Goal: Task Accomplishment & Management: Use online tool/utility

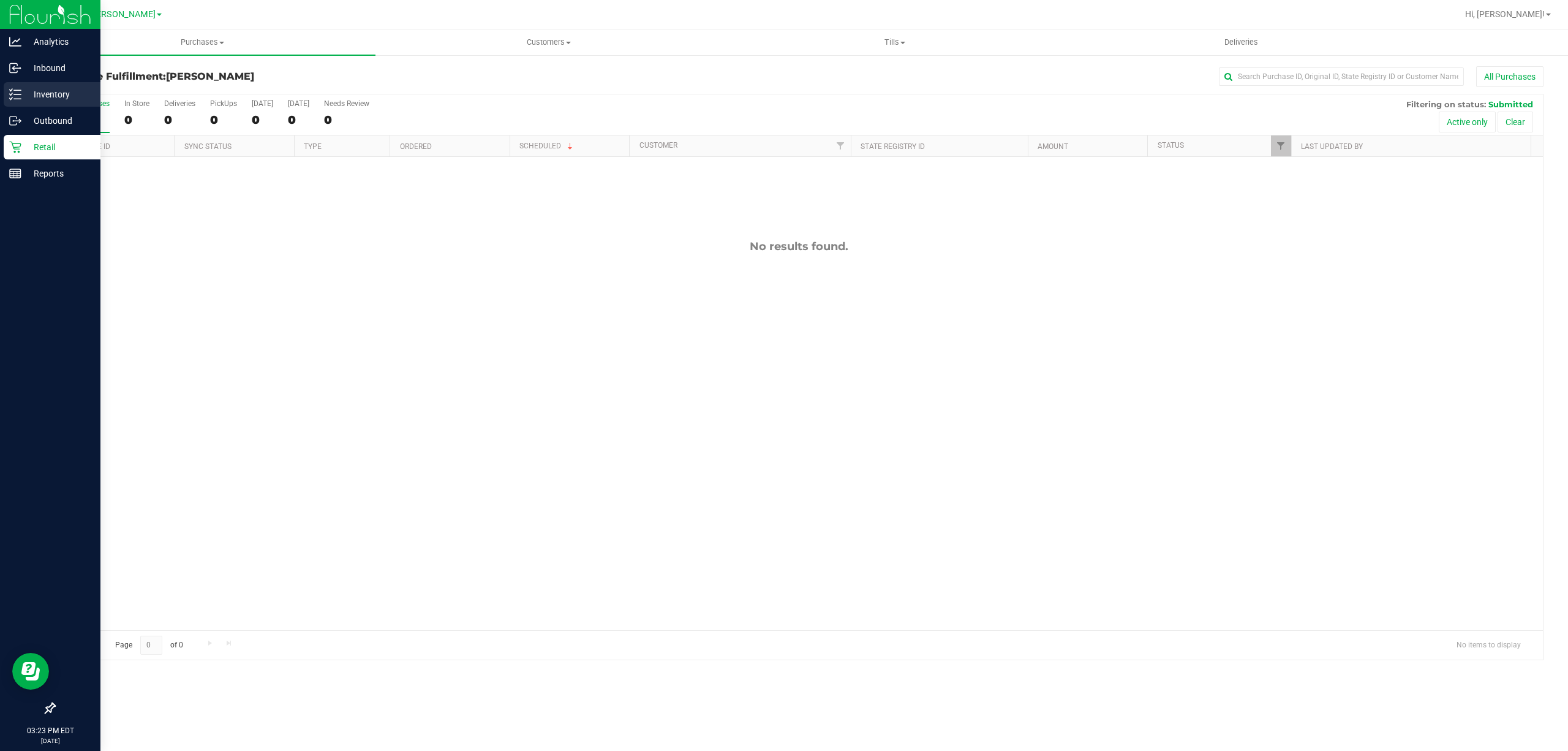
click at [26, 99] on p "Inventory" at bounding box center [58, 95] width 73 height 15
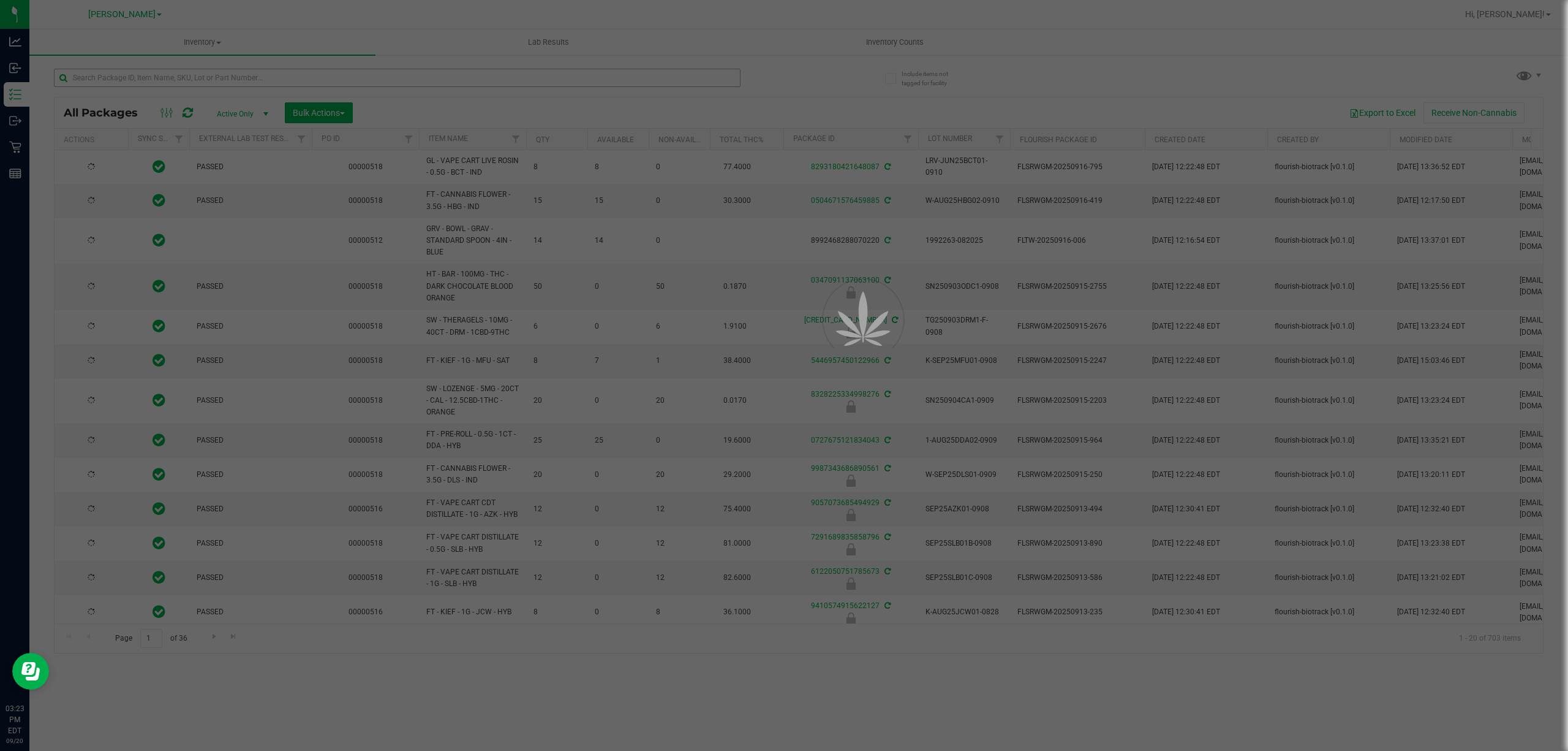
type input "[DATE]"
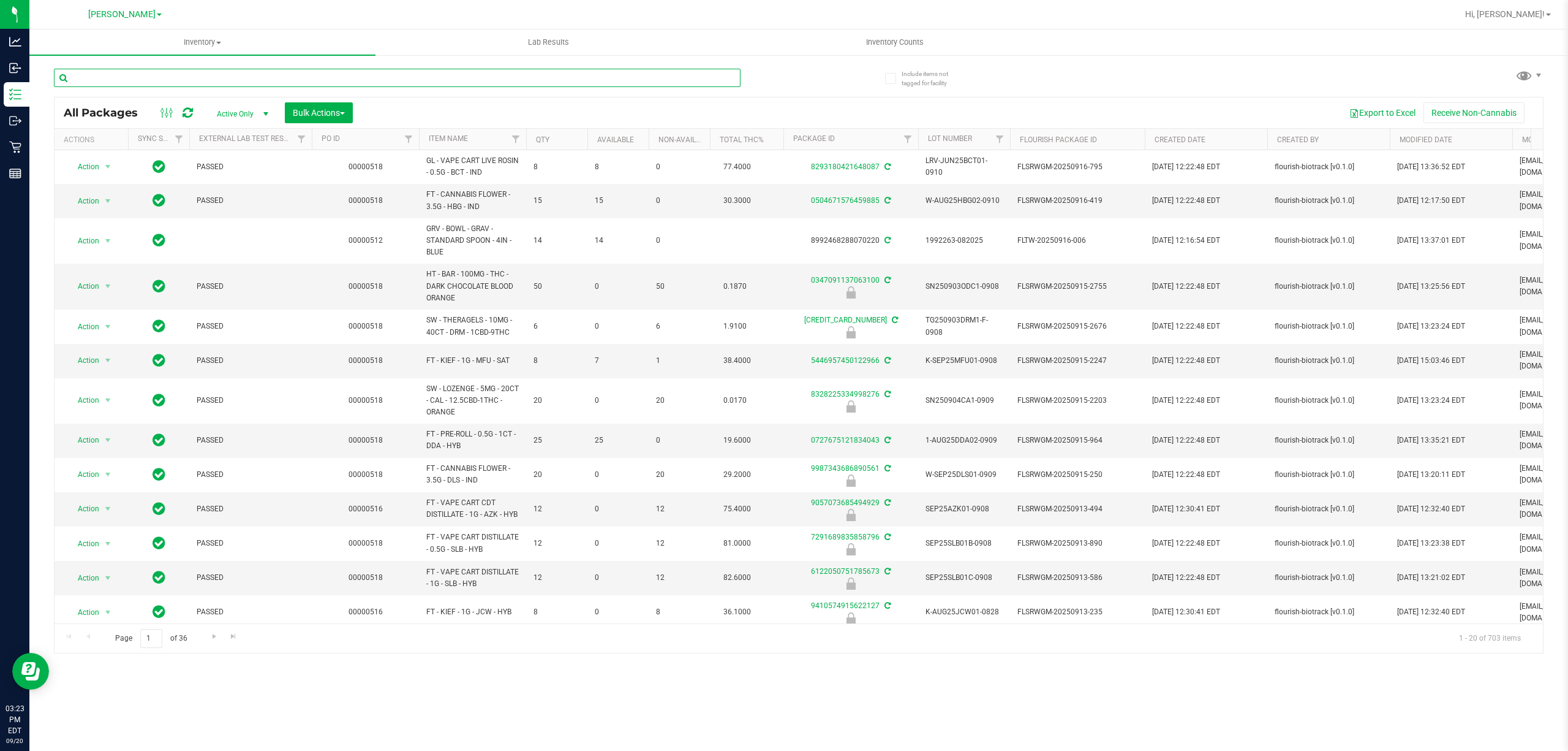
click at [208, 81] on input "text" at bounding box center [397, 78] width 686 height 19
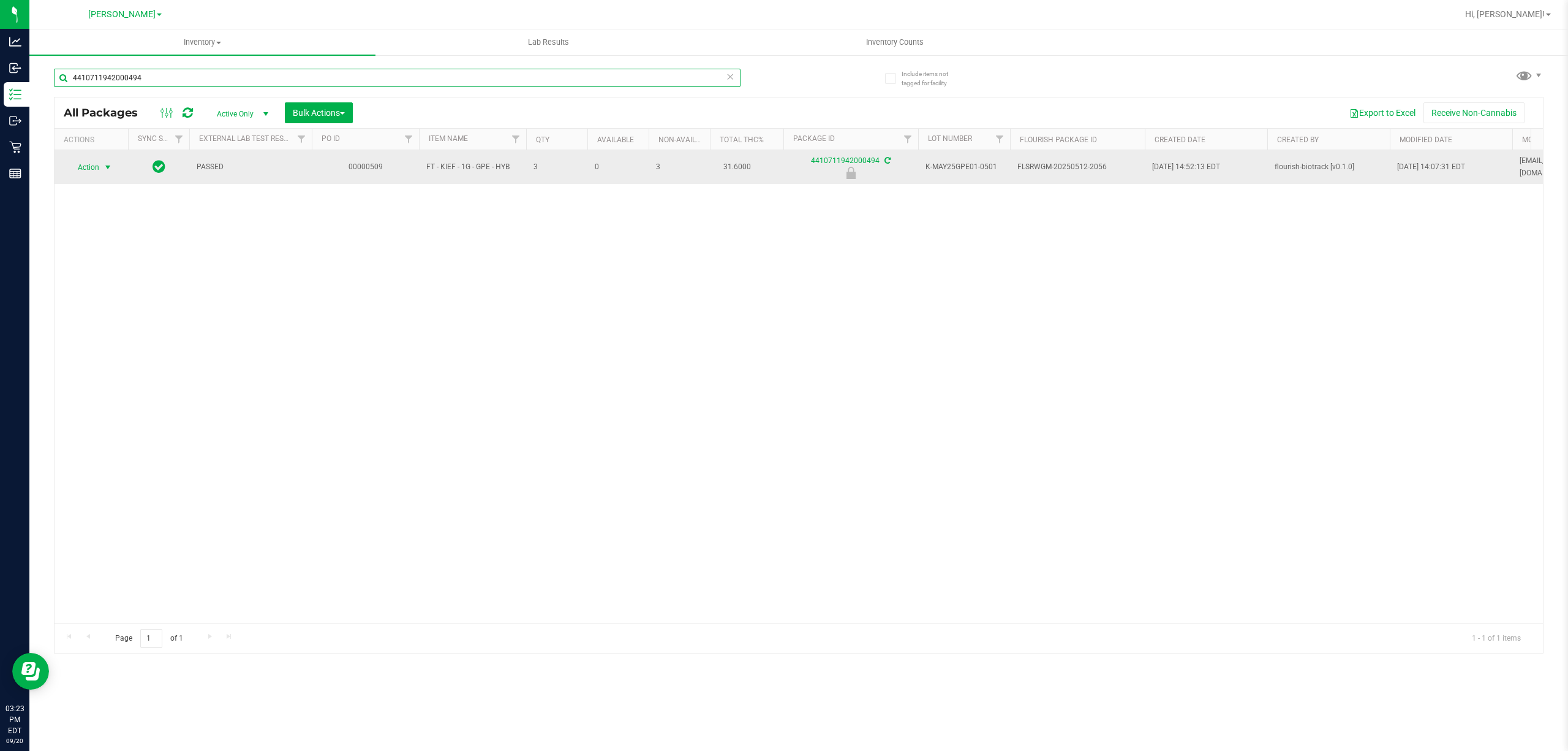
type input "4410711942000494"
click at [104, 165] on span "select" at bounding box center [108, 167] width 10 height 10
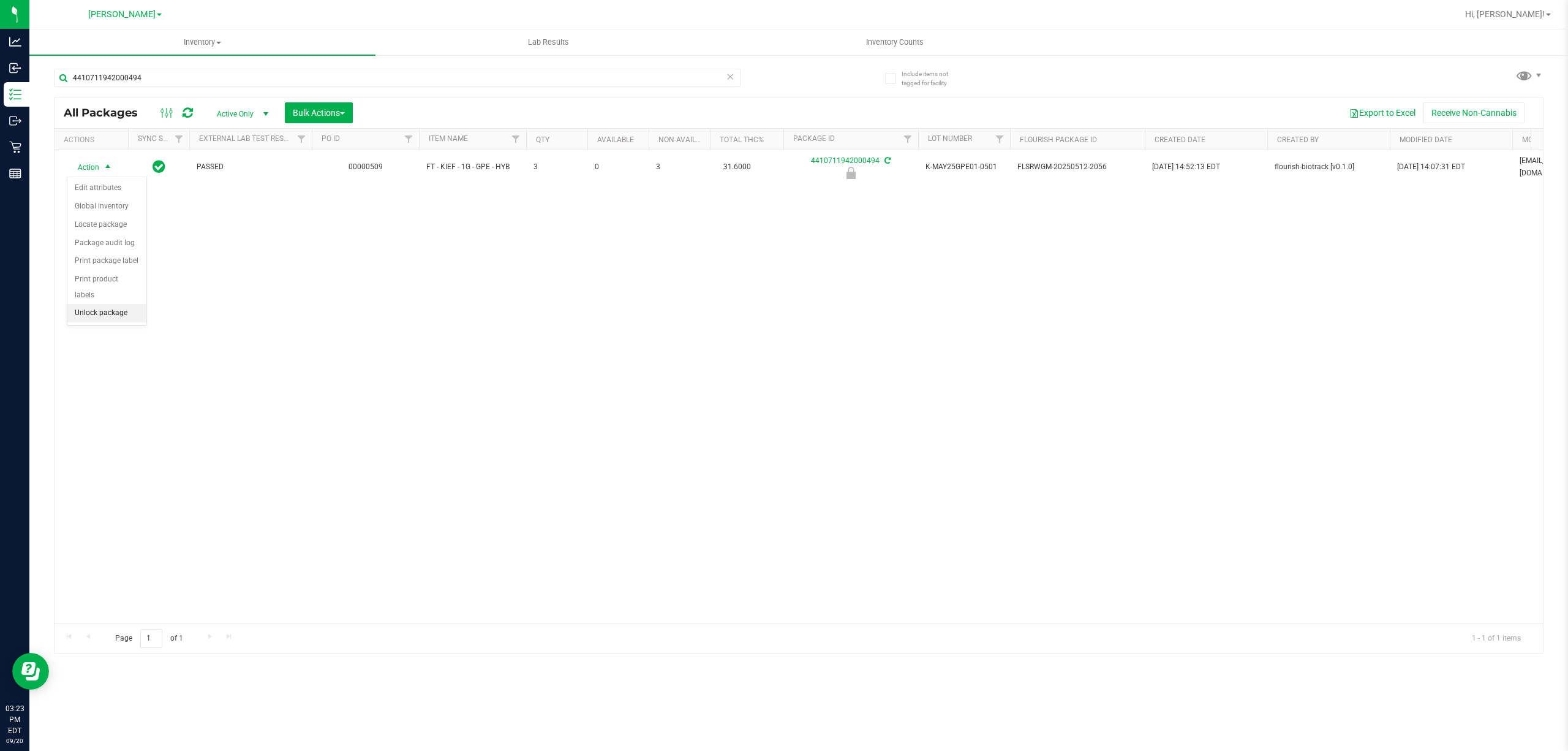
click at [98, 319] on li "Unlock package" at bounding box center [107, 313] width 79 height 19
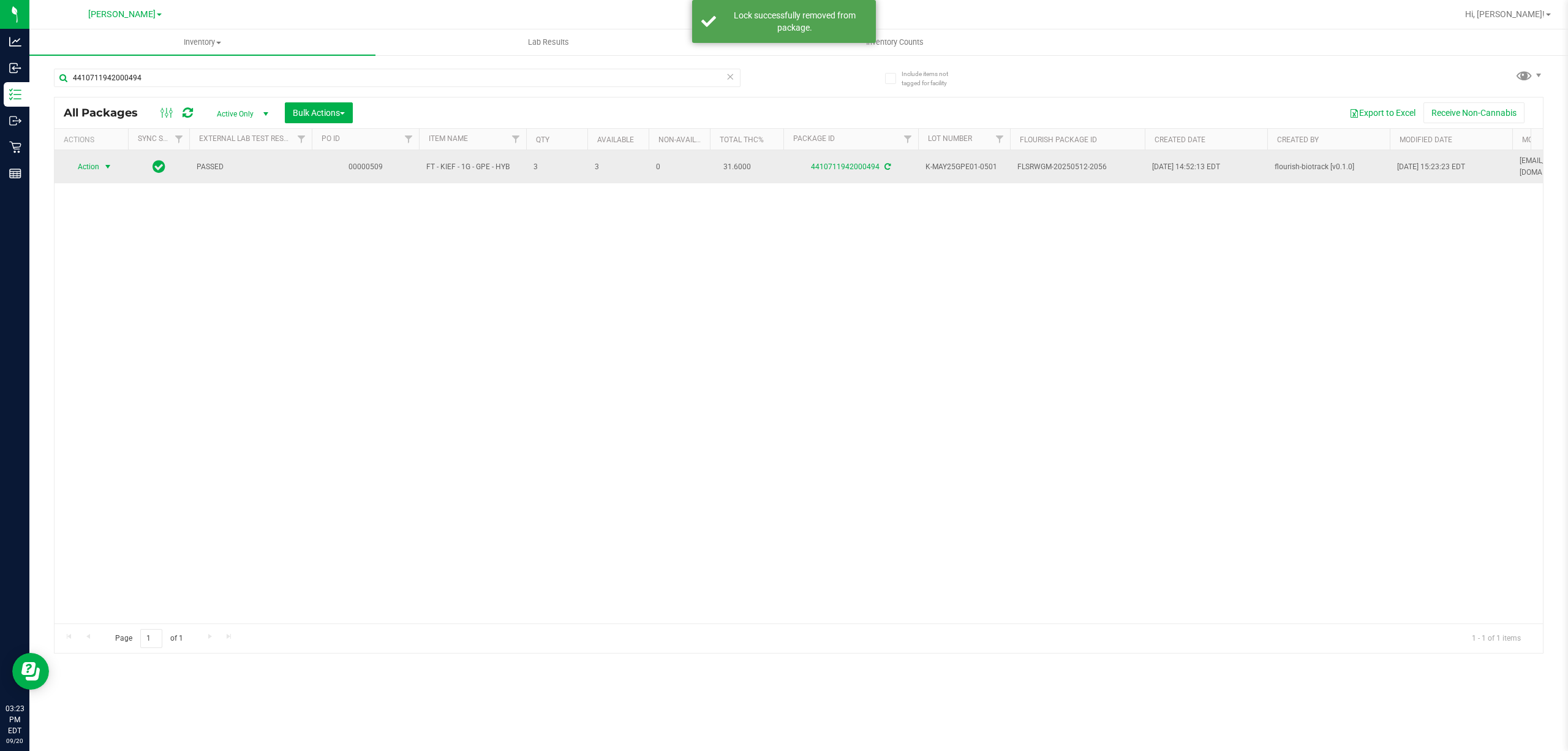
drag, startPoint x: 82, startPoint y: 169, endPoint x: 91, endPoint y: 169, distance: 9.0
click at [91, 169] on span "Action" at bounding box center [84, 166] width 33 height 17
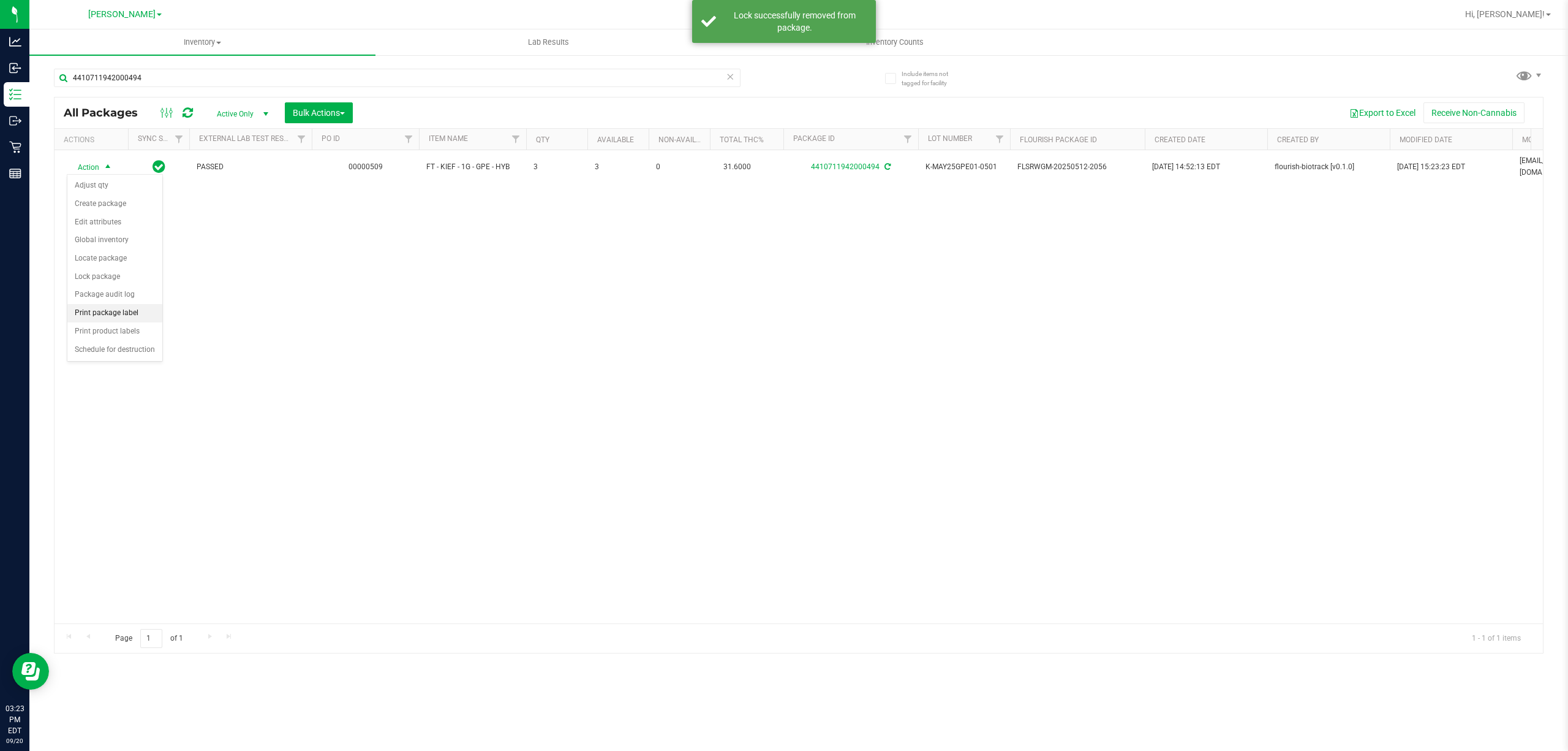
click at [130, 320] on li "Print package label" at bounding box center [115, 313] width 95 height 19
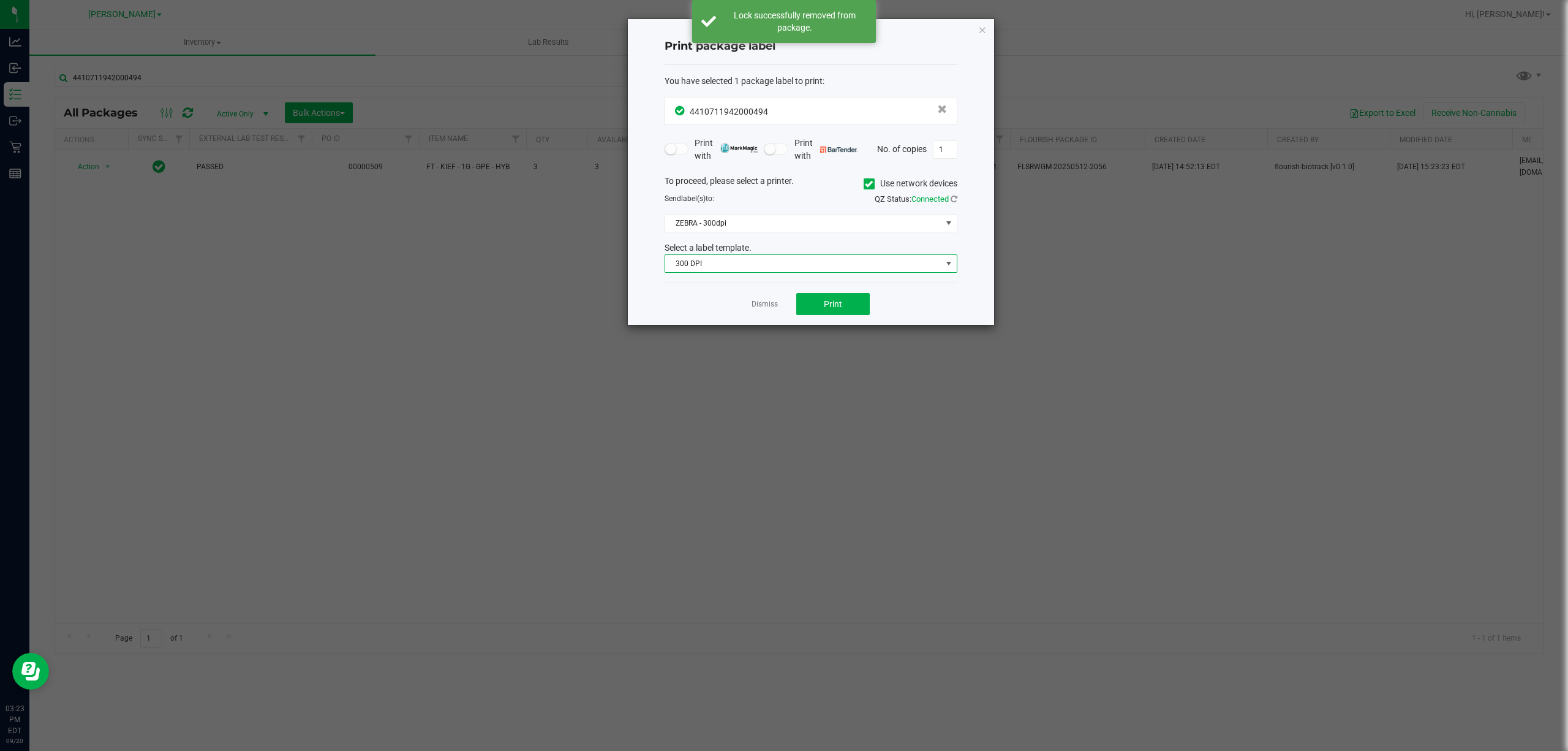
click at [828, 263] on span "300 DPI" at bounding box center [803, 263] width 276 height 17
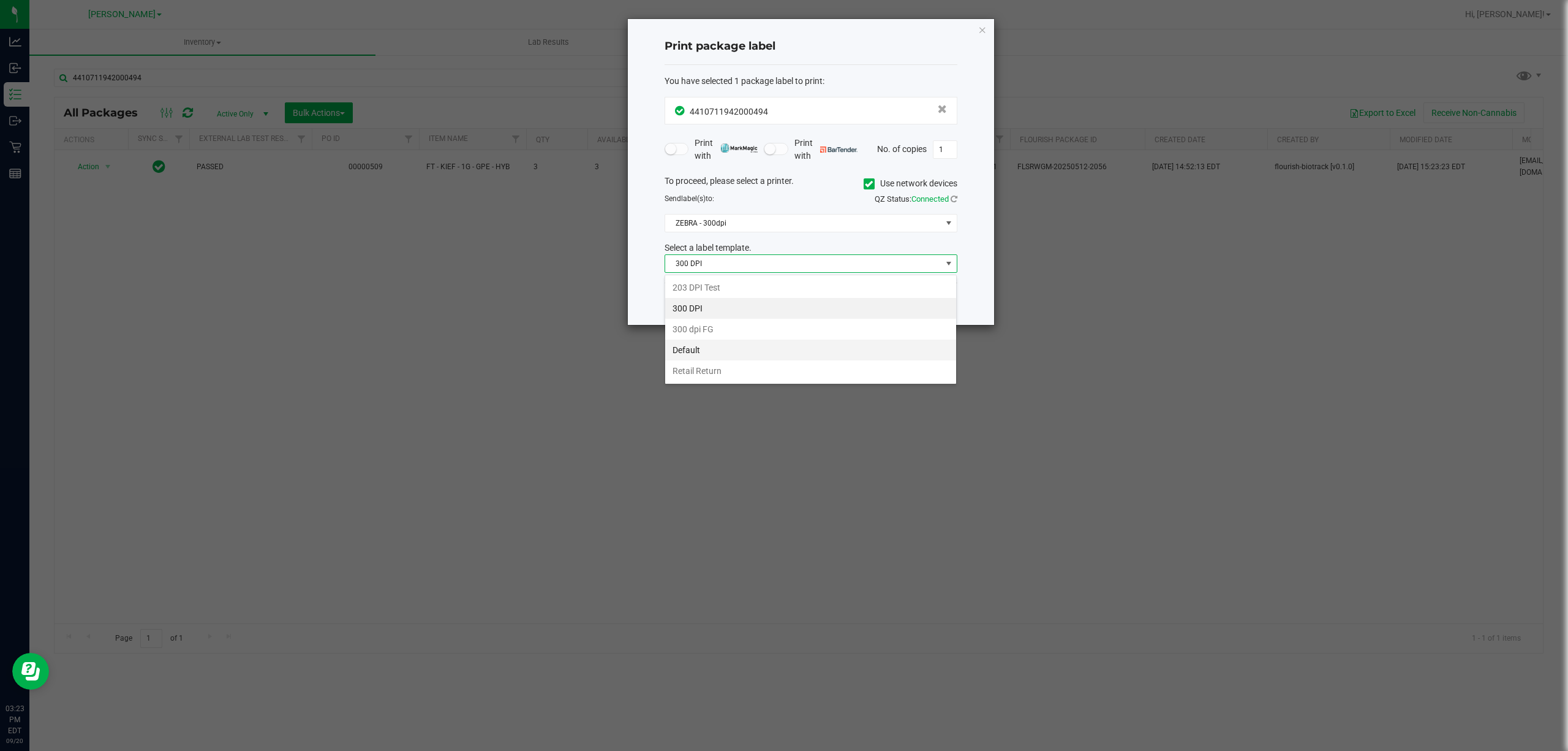
scroll to position [19, 292]
click at [706, 374] on li "Retail Return" at bounding box center [810, 371] width 291 height 20
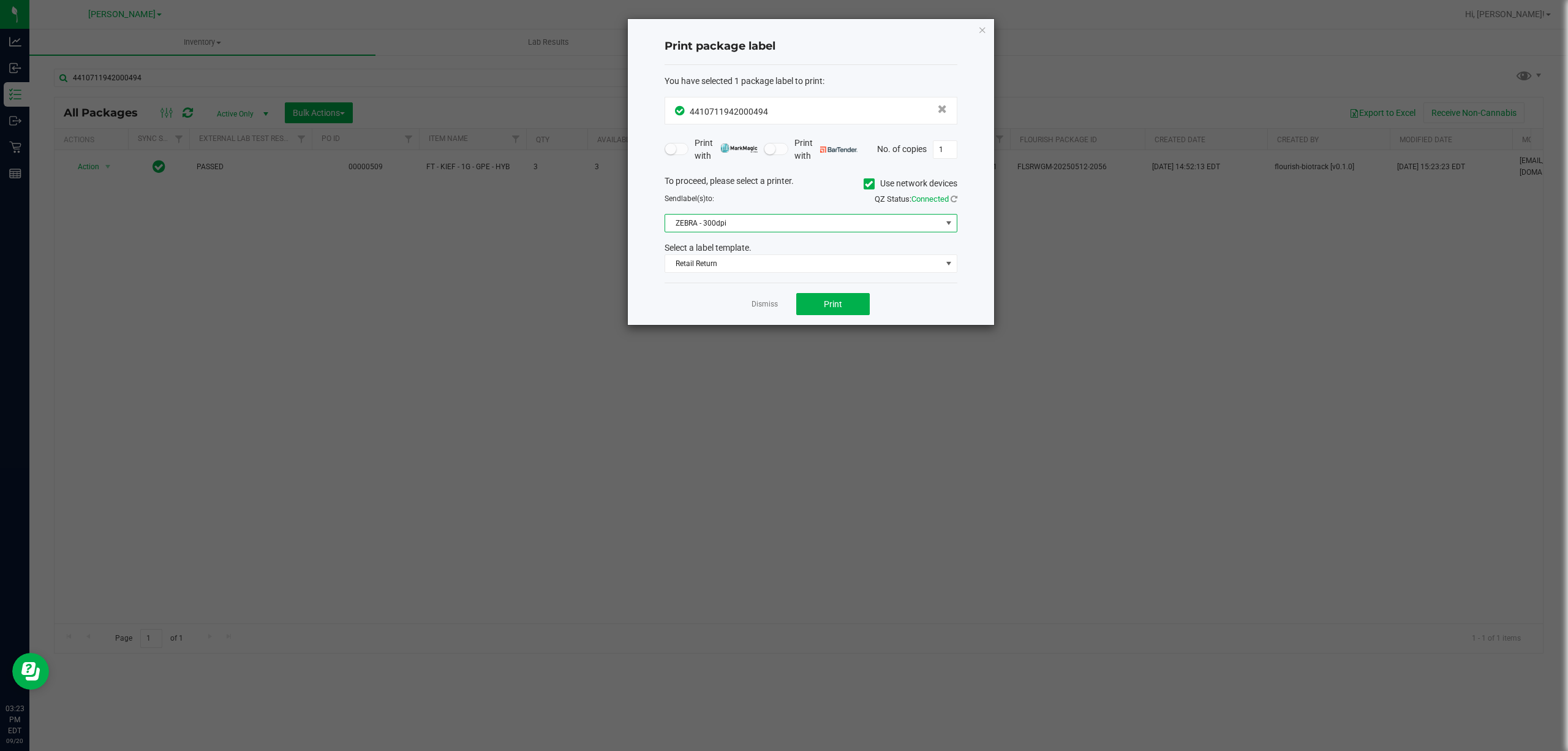
click at [770, 223] on span "ZEBRA - 300dpi" at bounding box center [803, 223] width 276 height 17
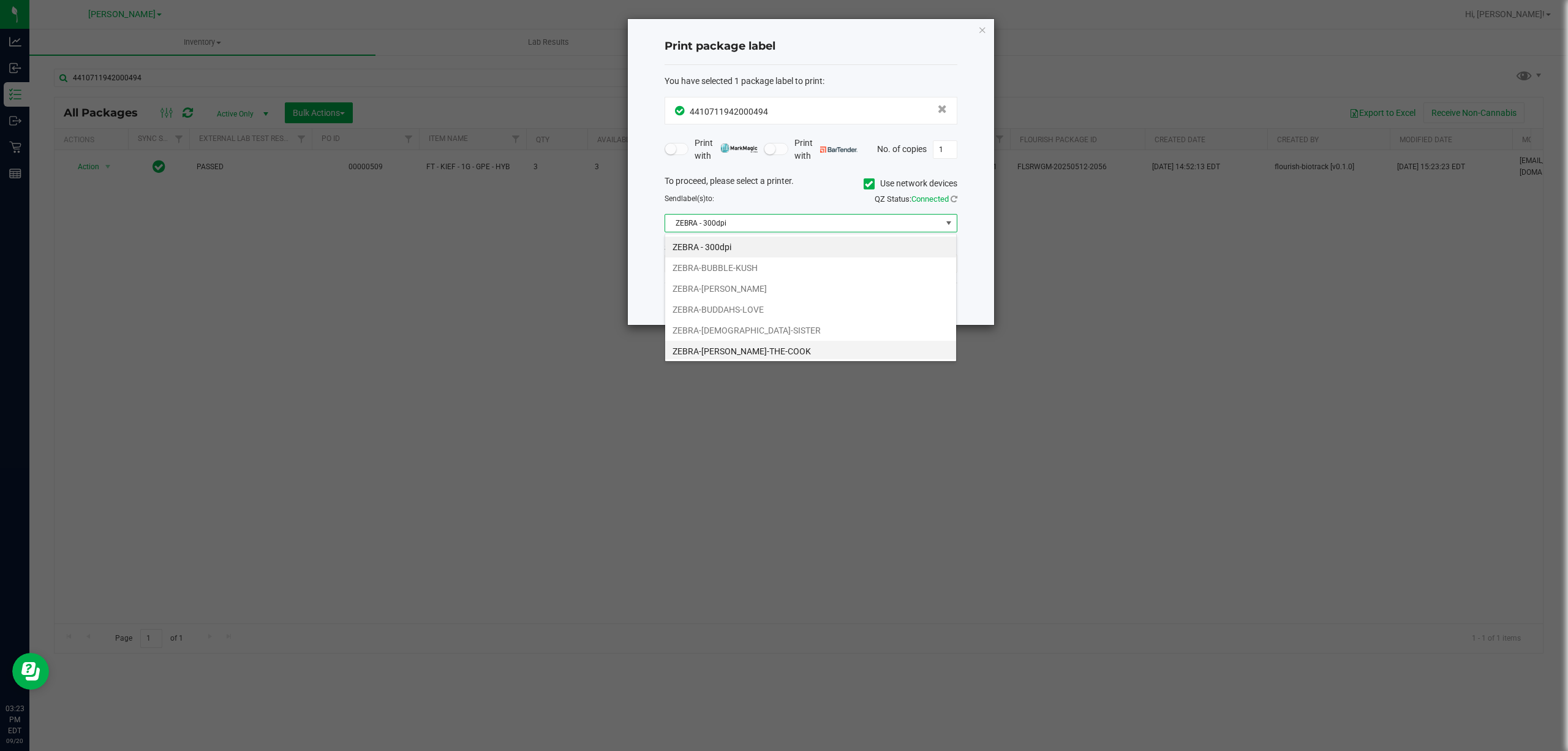
click at [718, 348] on li "ZEBRA-[PERSON_NAME]-THE-COOK" at bounding box center [810, 351] width 291 height 20
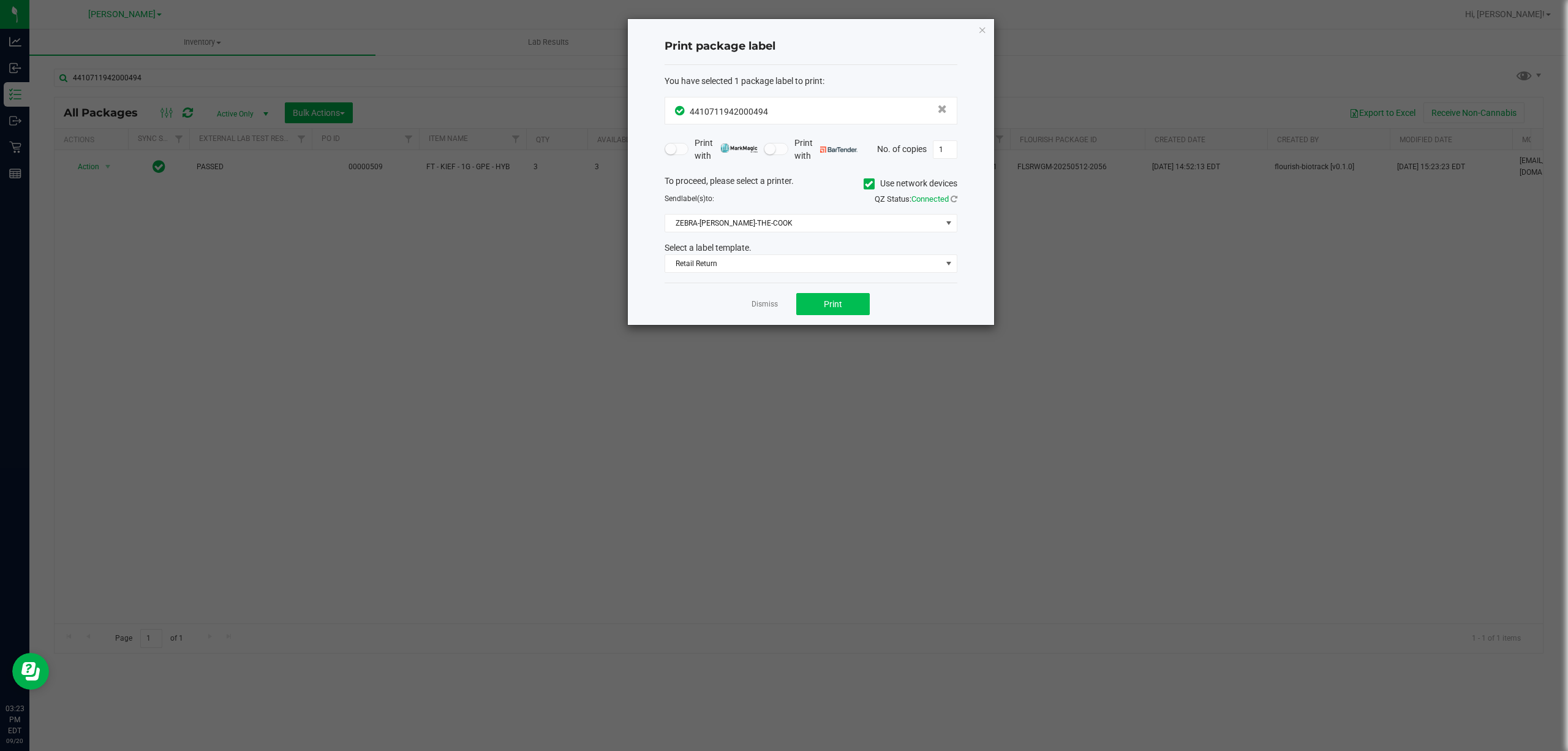
drag, startPoint x: 673, startPoint y: 291, endPoint x: 843, endPoint y: 297, distance: 170.1
click at [675, 291] on div "Dismiss Print" at bounding box center [810, 303] width 293 height 42
click at [857, 300] on button "Print" at bounding box center [832, 304] width 73 height 22
click at [777, 314] on div "Dismiss Print" at bounding box center [810, 303] width 293 height 42
click at [777, 310] on link "Dismiss" at bounding box center [764, 304] width 26 height 10
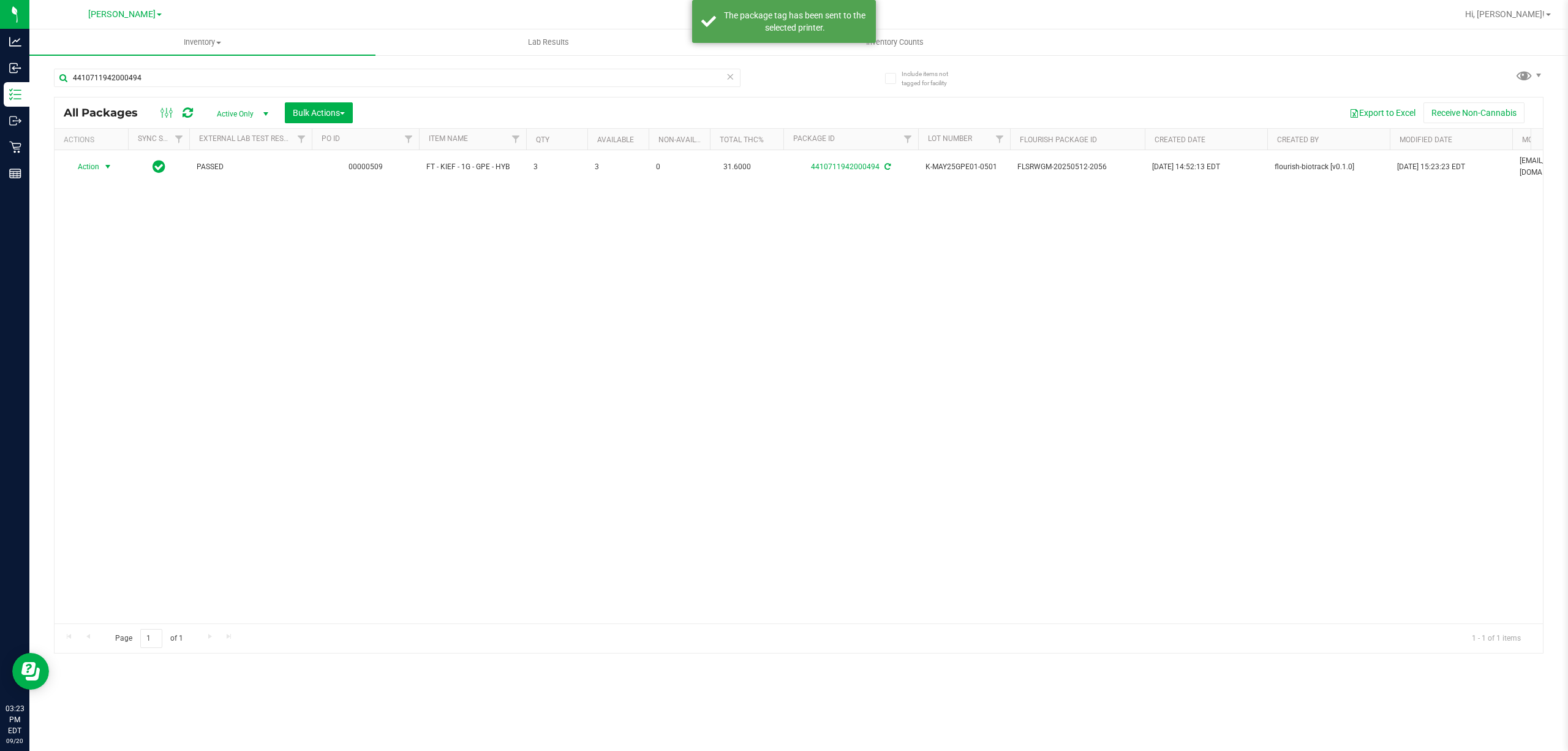
click at [785, 359] on div "Action Action Adjust qty Create package Edit attributes Global inventory Locate…" at bounding box center [799, 387] width 1488 height 473
click at [1539, 15] on span "Hi, [PERSON_NAME]!" at bounding box center [1505, 14] width 80 height 10
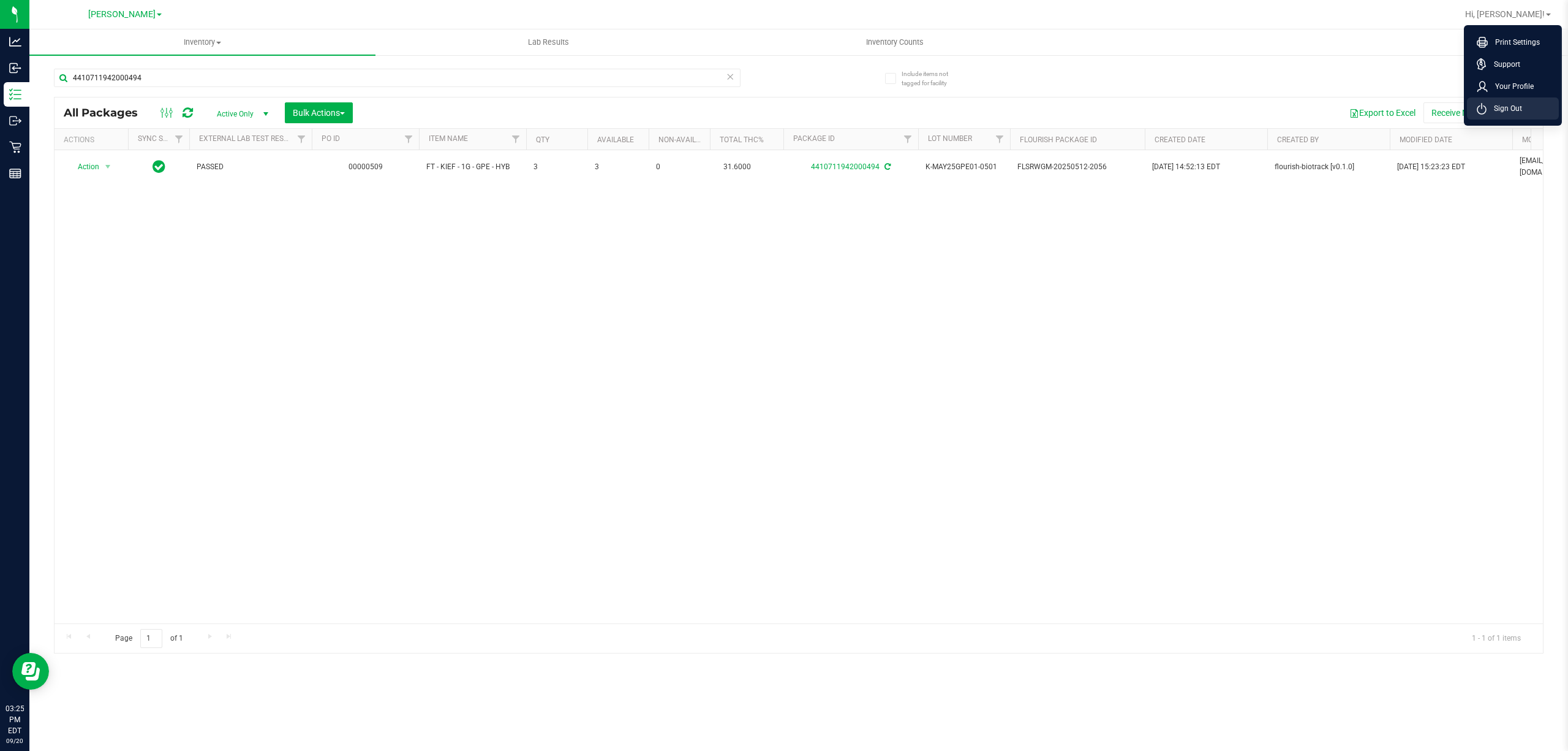
click at [1505, 102] on span "Sign Out" at bounding box center [1504, 108] width 35 height 12
